Goal: Transaction & Acquisition: Purchase product/service

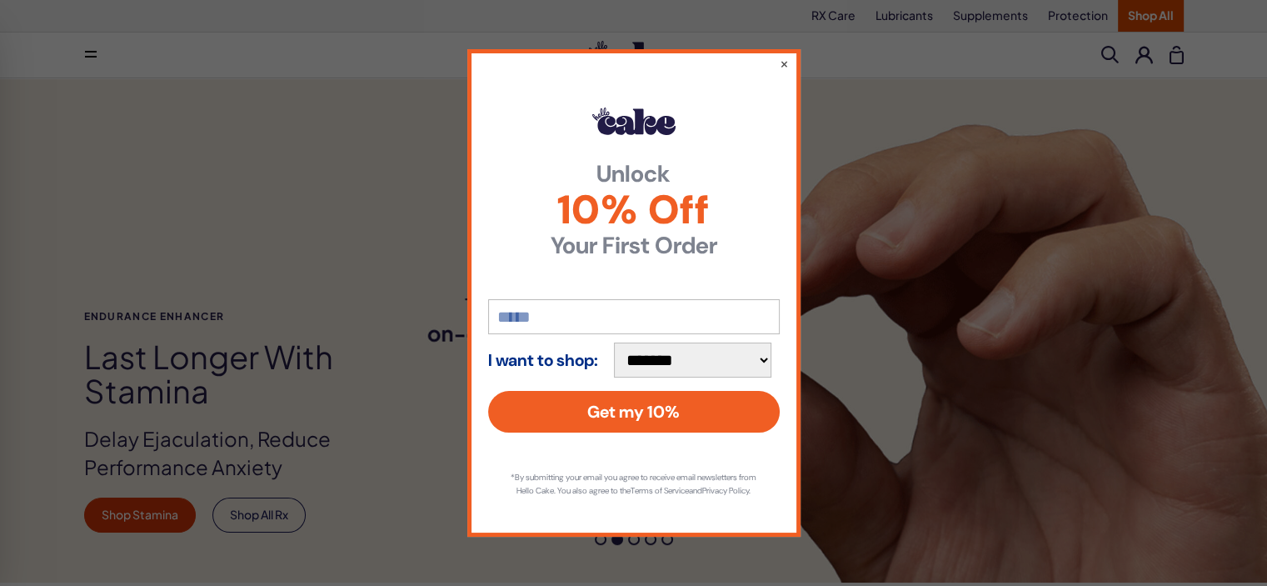
click at [693, 311] on input "email" at bounding box center [634, 316] width 292 height 35
type input "**********"
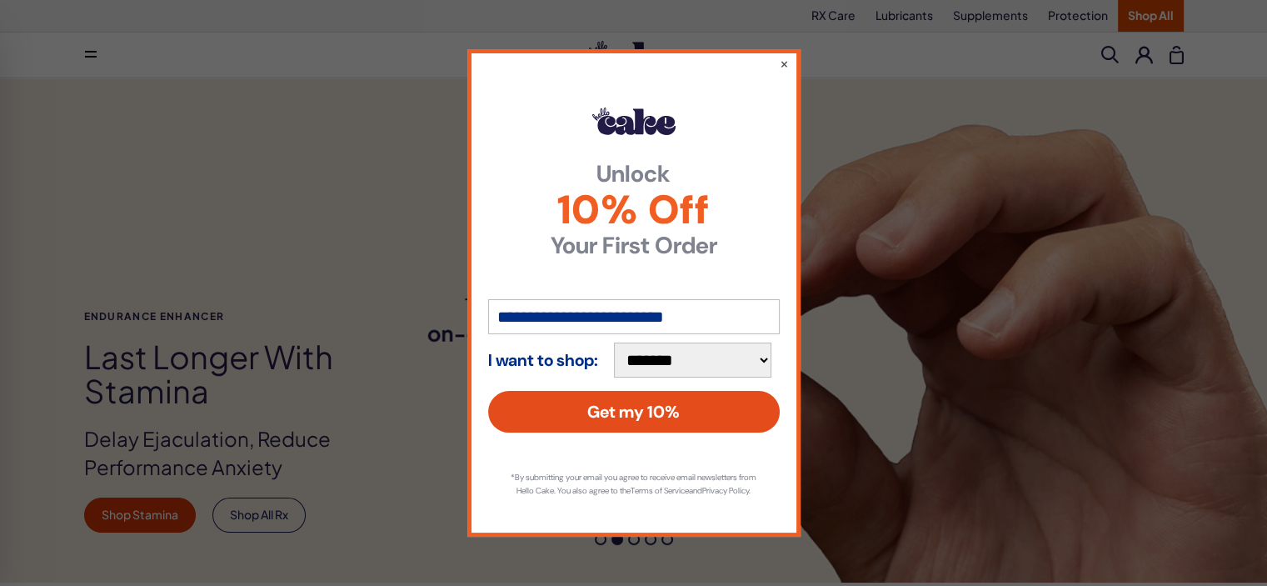
click at [722, 400] on button "Get my 10%" at bounding box center [634, 412] width 292 height 42
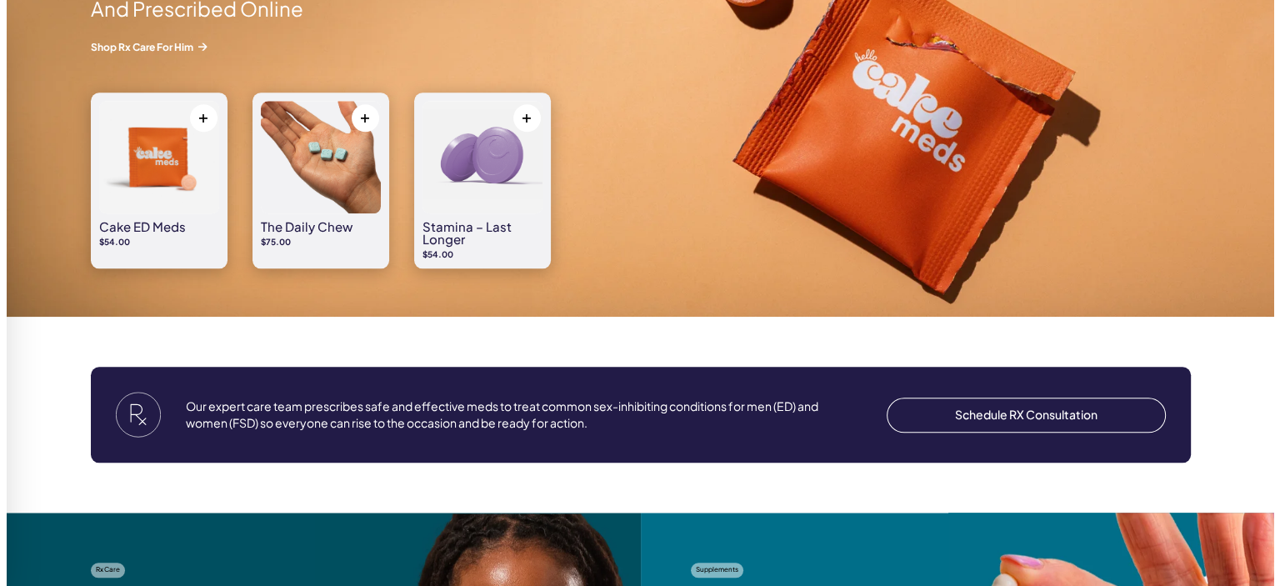
scroll to position [1583, 0]
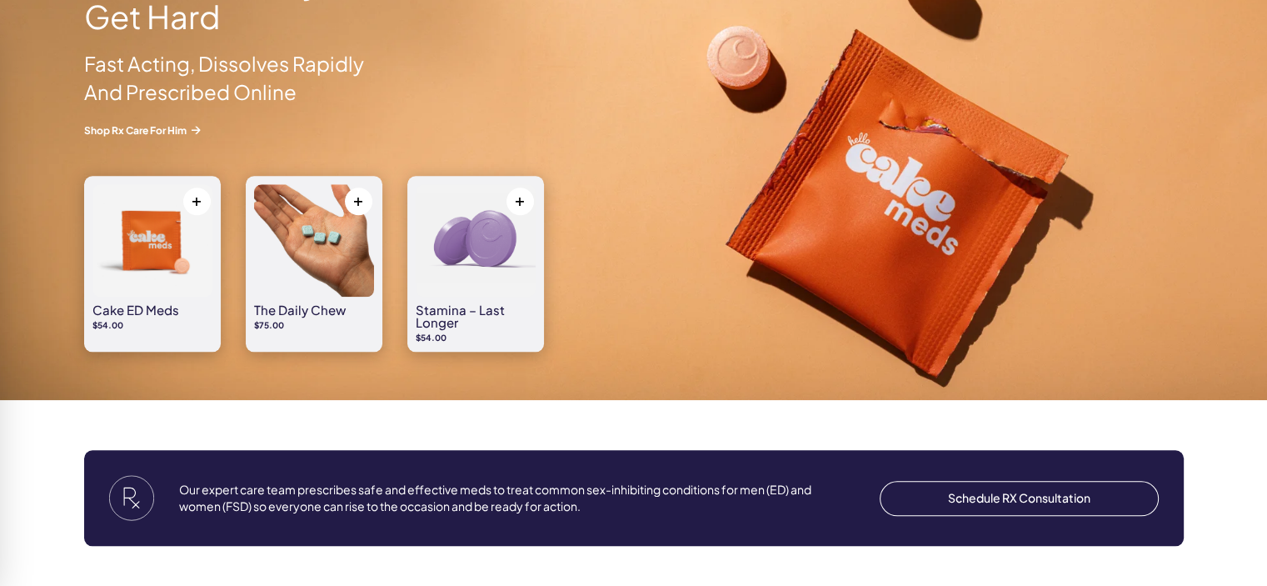
click at [518, 201] on button at bounding box center [520, 200] width 27 height 27
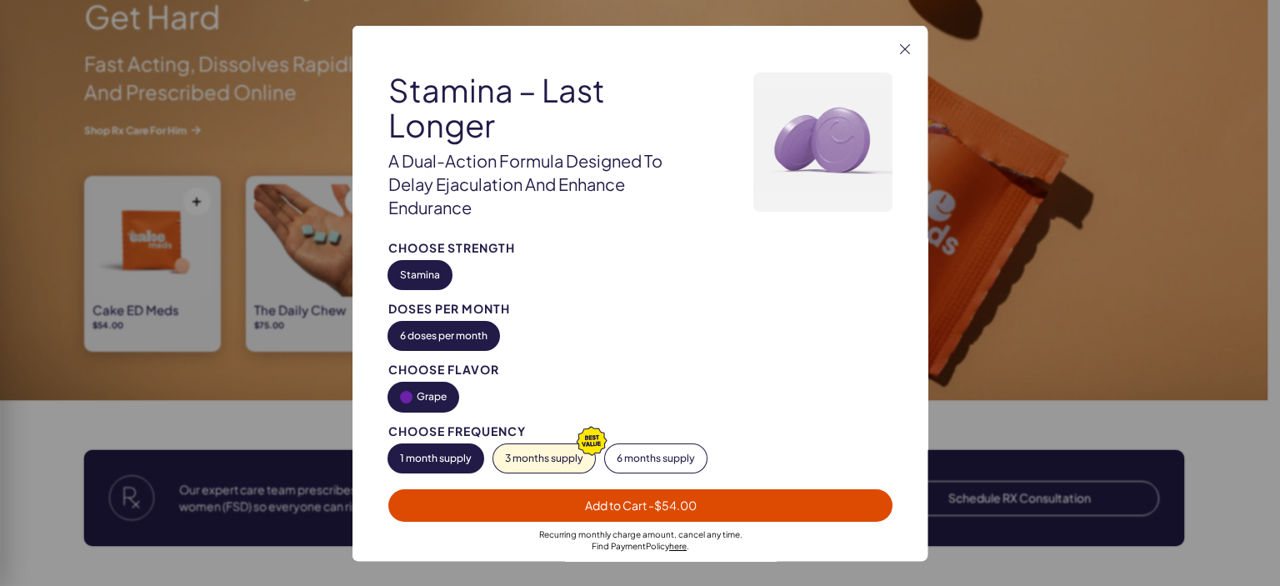
click at [570, 501] on span "Add to Cart - $54.00" at bounding box center [640, 504] width 484 height 19
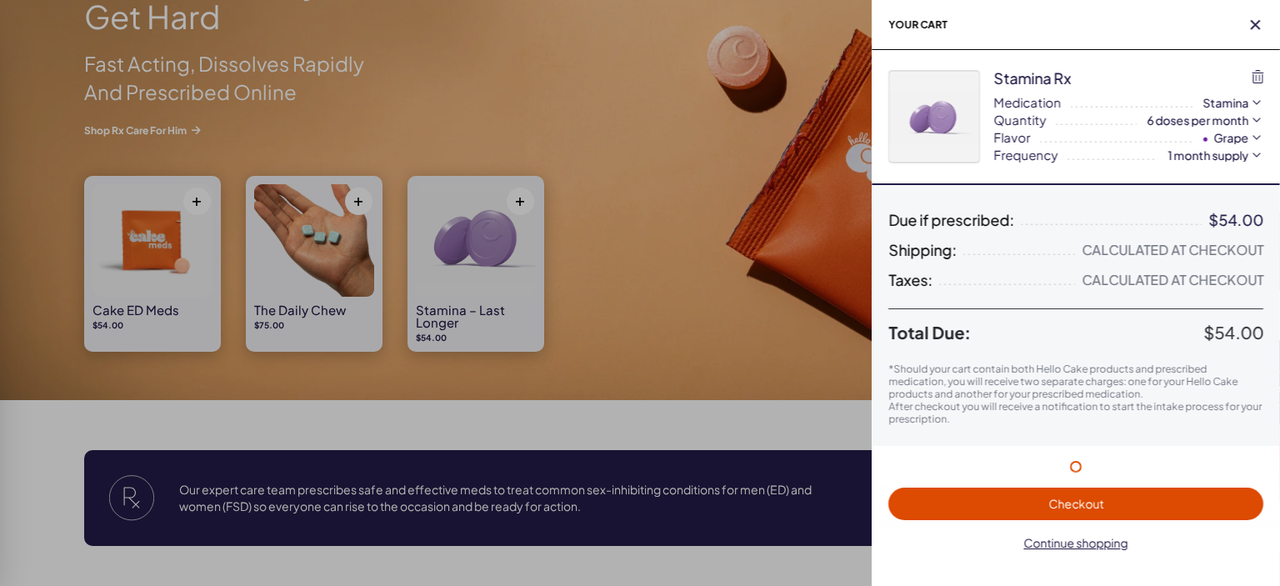
scroll to position [0, 0]
click at [951, 504] on span "Checkout" at bounding box center [1075, 503] width 355 height 19
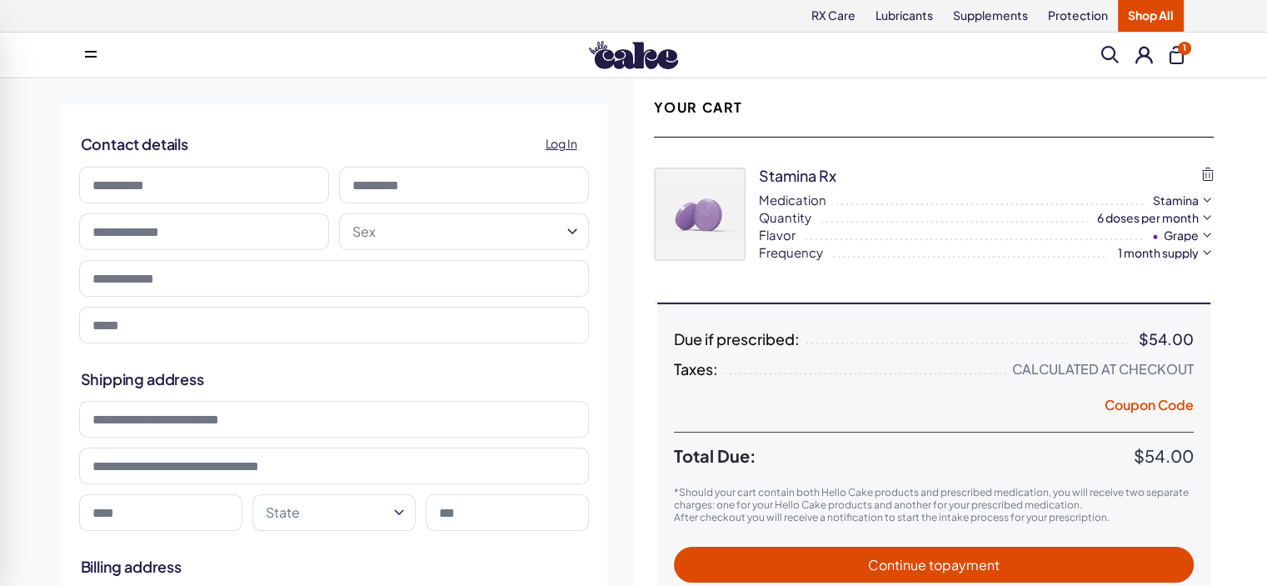
click at [1180, 50] on span "1" at bounding box center [1184, 48] width 13 height 13
click at [1175, 56] on button "1" at bounding box center [1177, 55] width 14 height 18
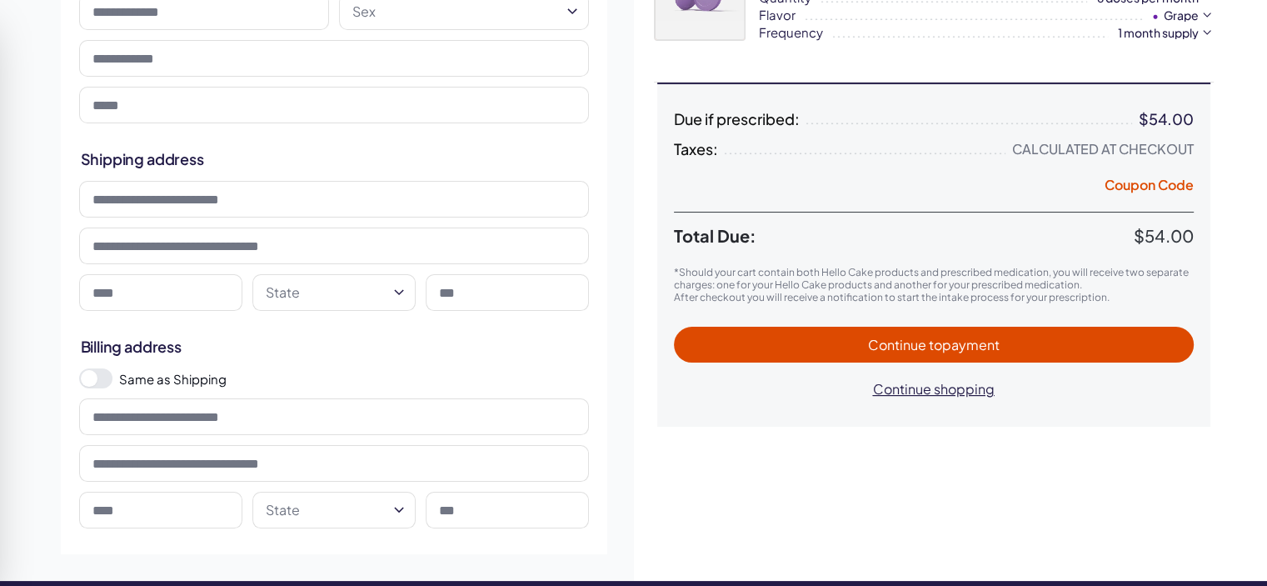
scroll to position [250, 0]
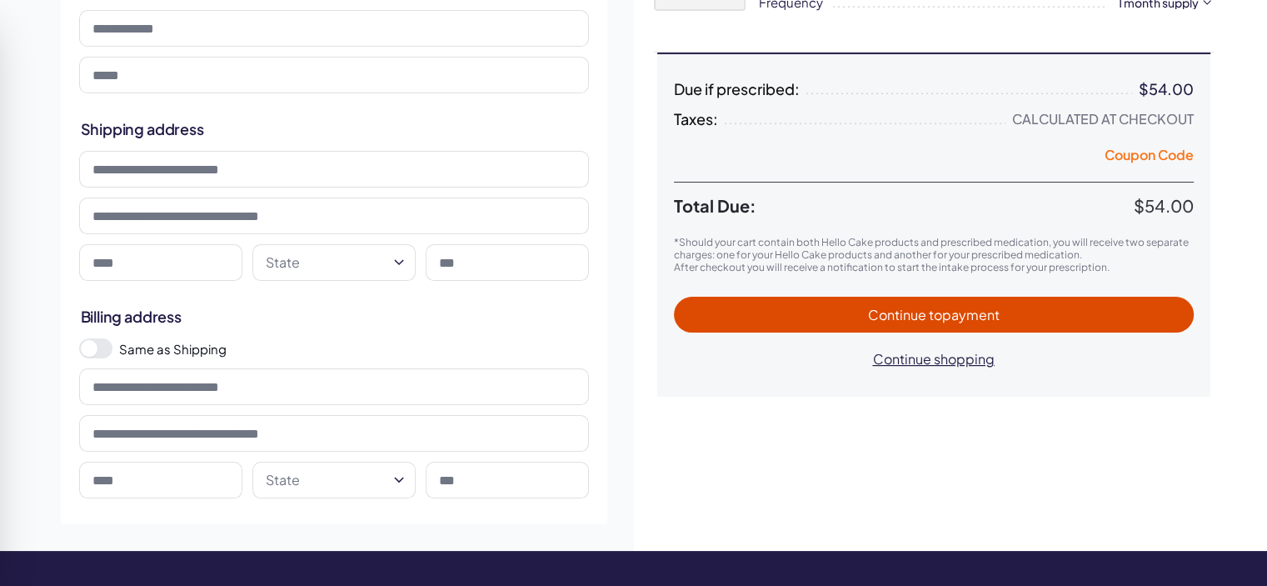
click at [1157, 159] on button "Coupon Code" at bounding box center [1149, 157] width 89 height 23
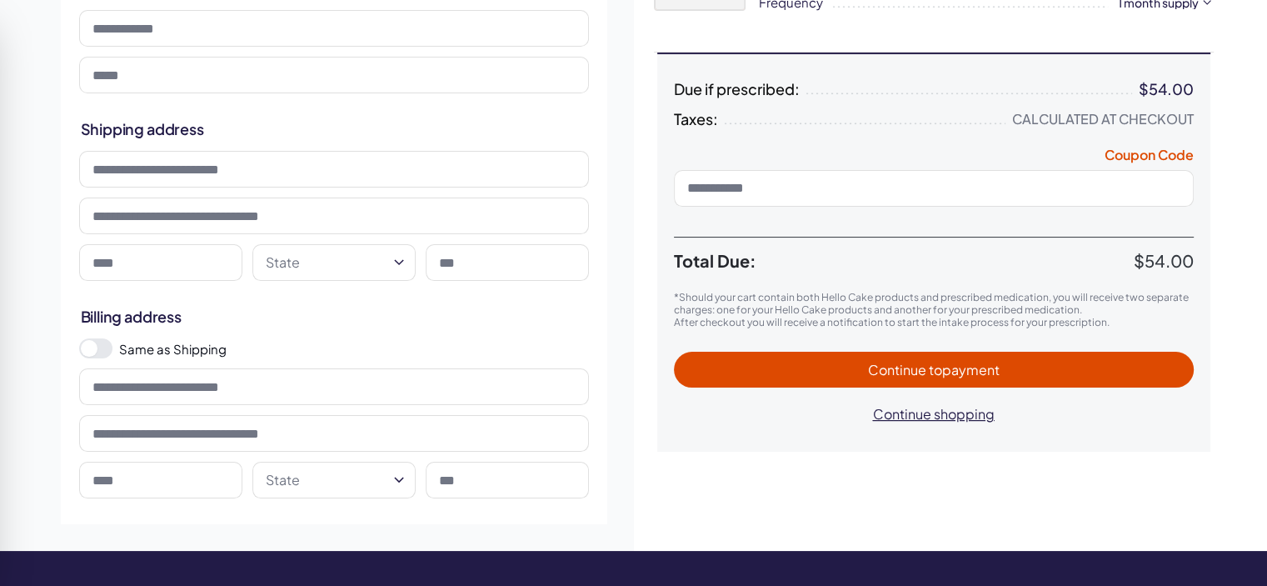
paste input "******"
type input "******"
click at [1167, 187] on span "Apply" at bounding box center [1168, 188] width 28 height 12
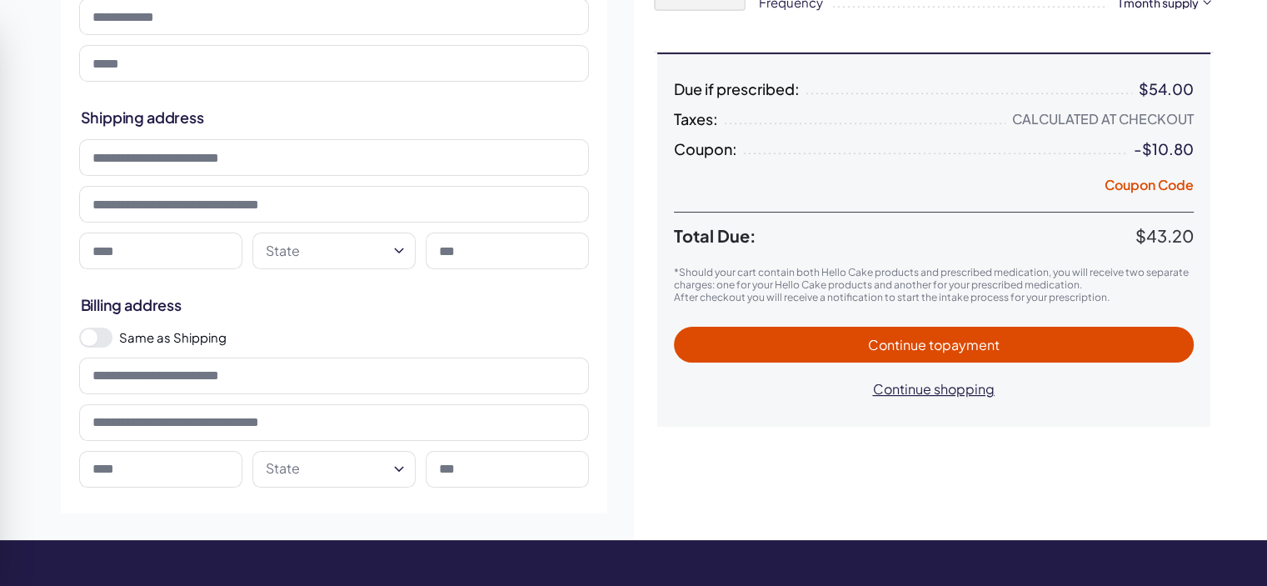
scroll to position [238, 0]
